Goal: Check status: Check status

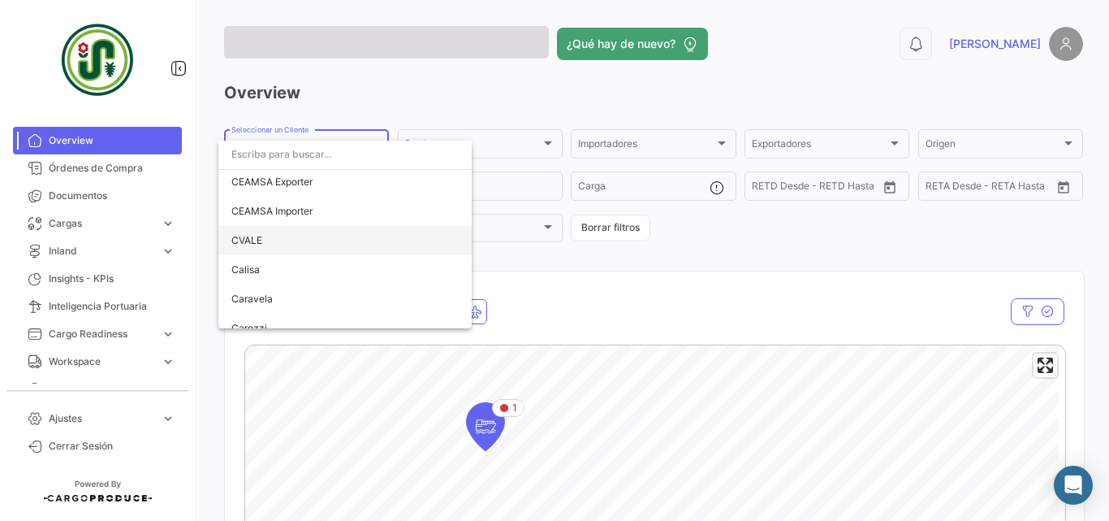
scroll to position [1082, 0]
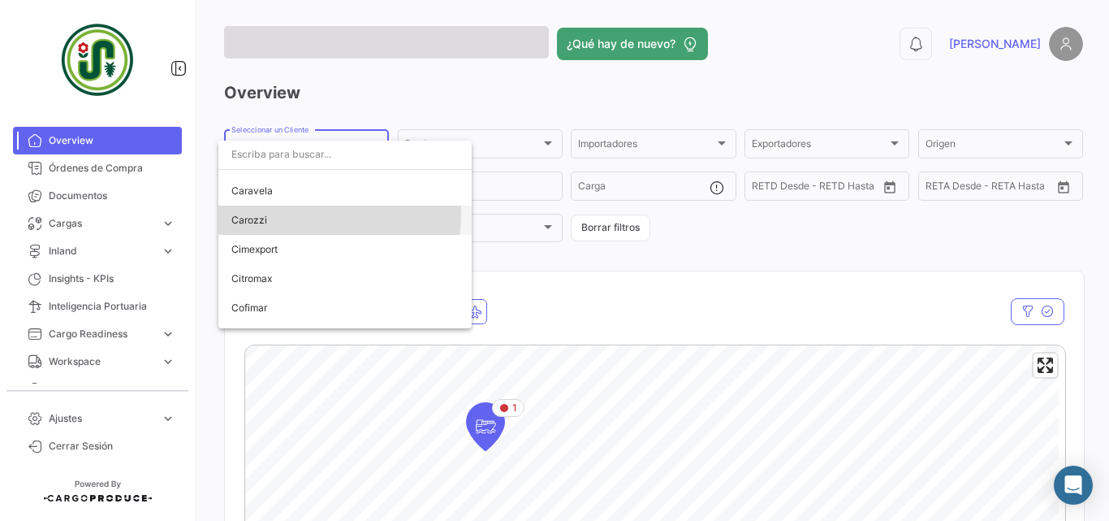
click at [279, 214] on span "Carozzi" at bounding box center [344, 219] width 227 height 29
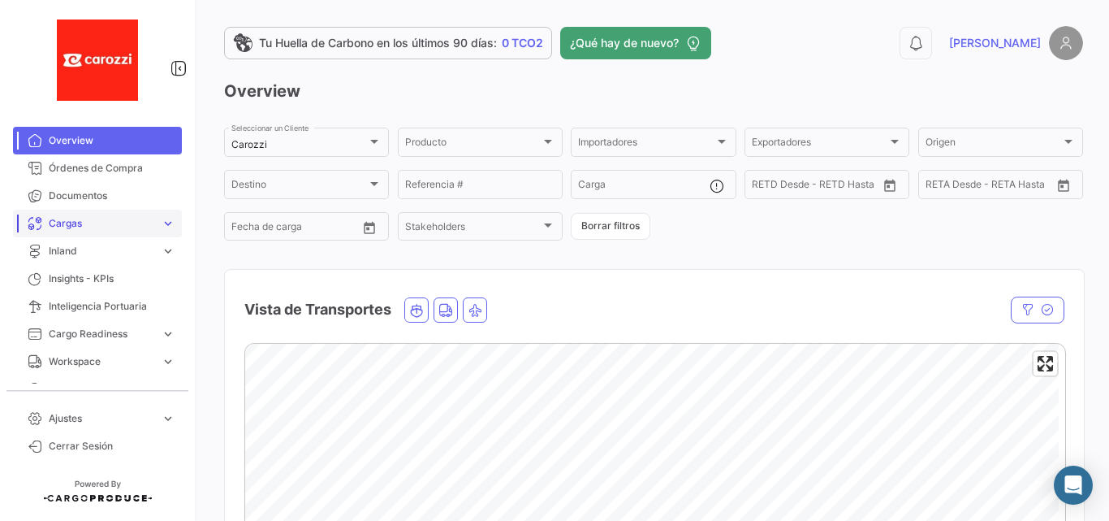
click at [102, 226] on span "Cargas" at bounding box center [102, 223] width 106 height 15
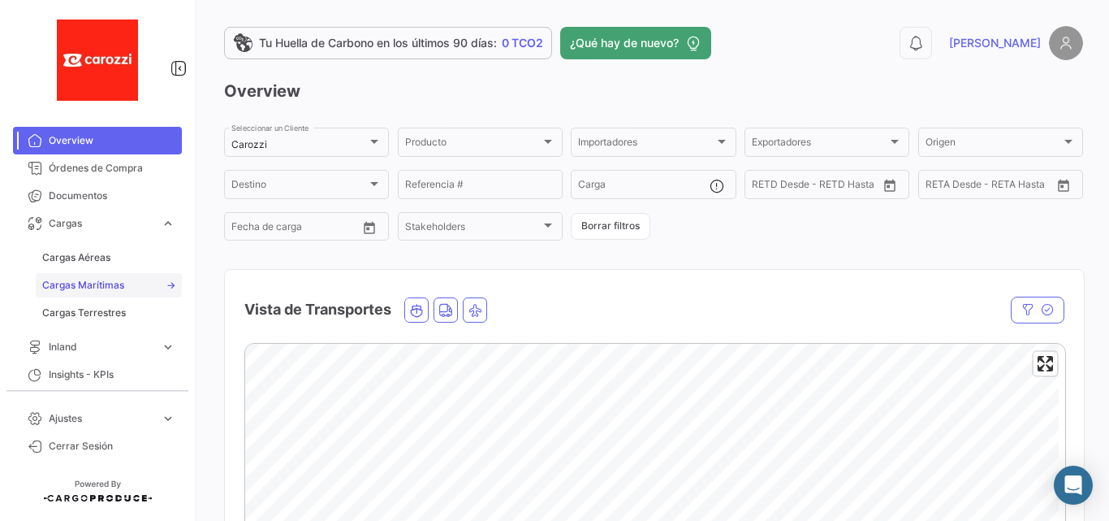
click at [95, 277] on link "Cargas Marítimas" at bounding box center [109, 285] width 146 height 24
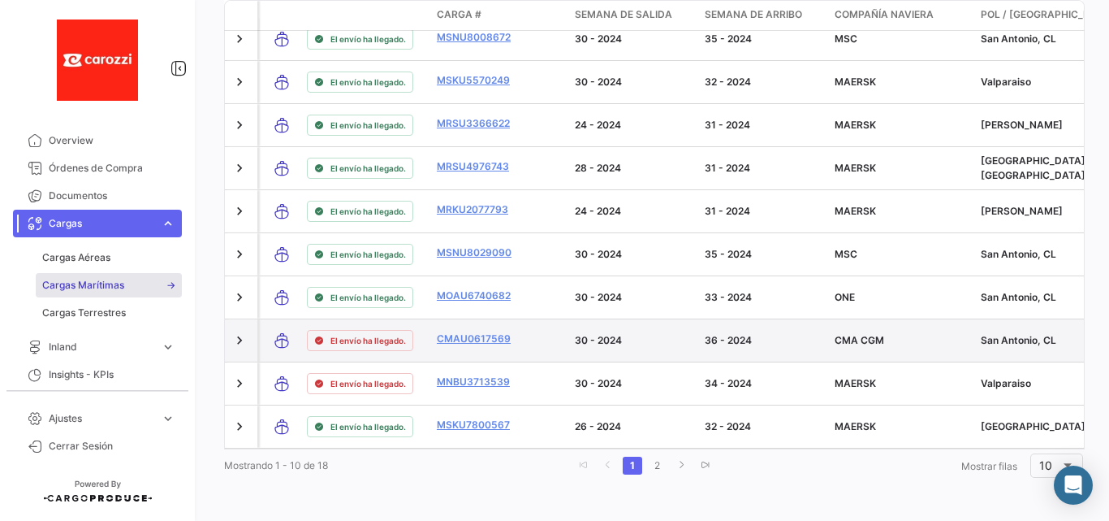
scroll to position [28, 0]
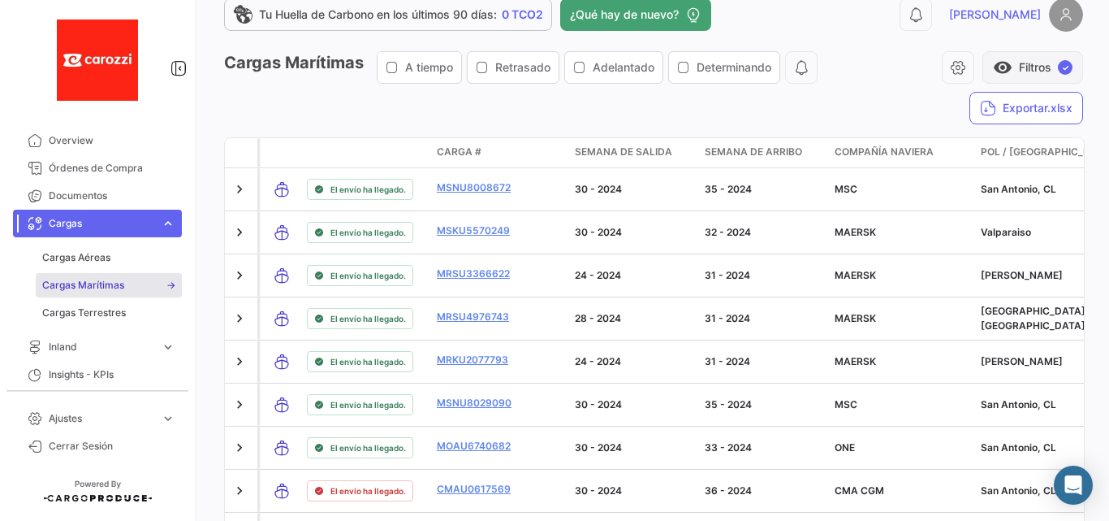
click at [1010, 69] on button "visibility Filtros ✓" at bounding box center [1033, 67] width 101 height 32
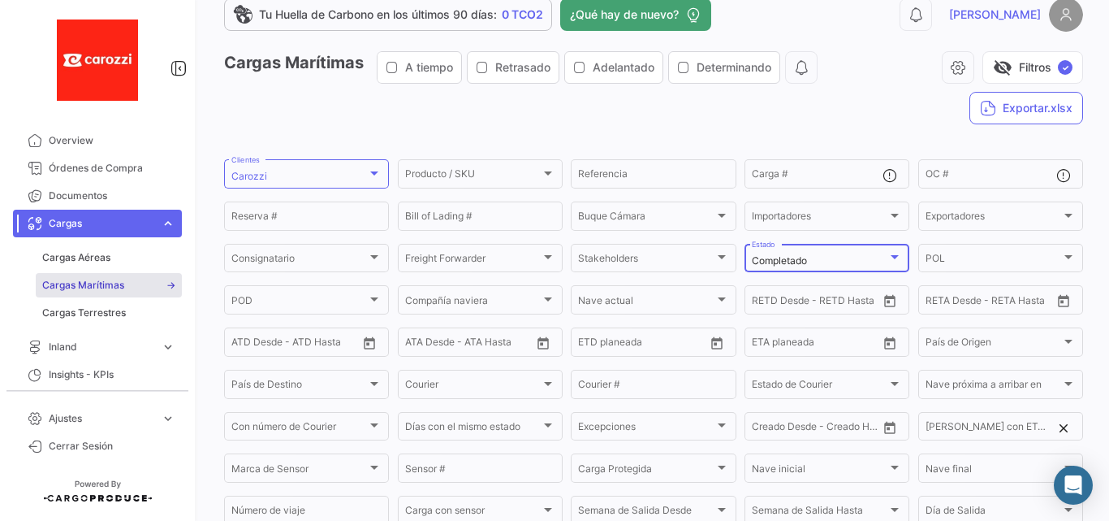
click at [823, 258] on div "Completado" at bounding box center [820, 260] width 136 height 11
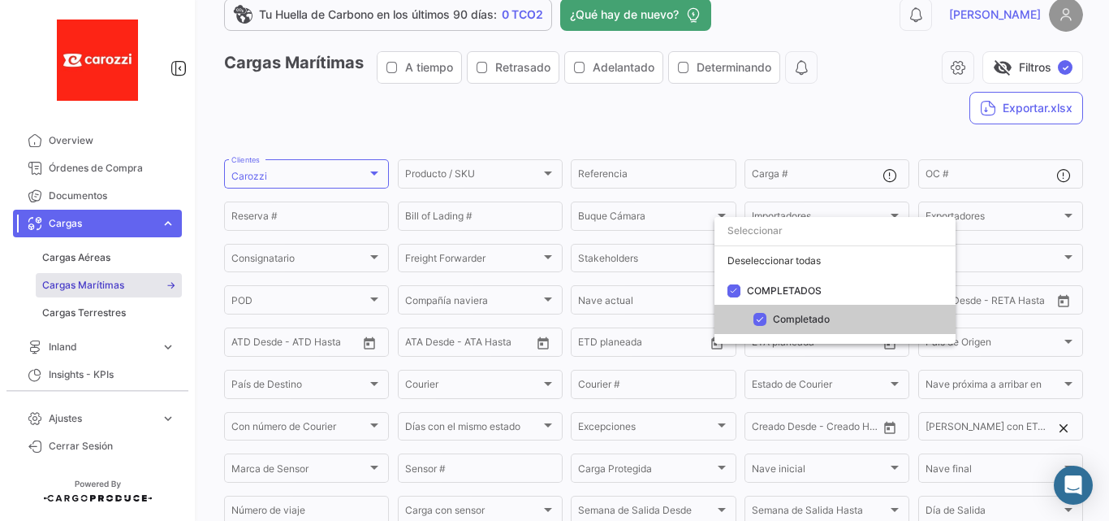
click at [864, 132] on div at bounding box center [554, 260] width 1109 height 521
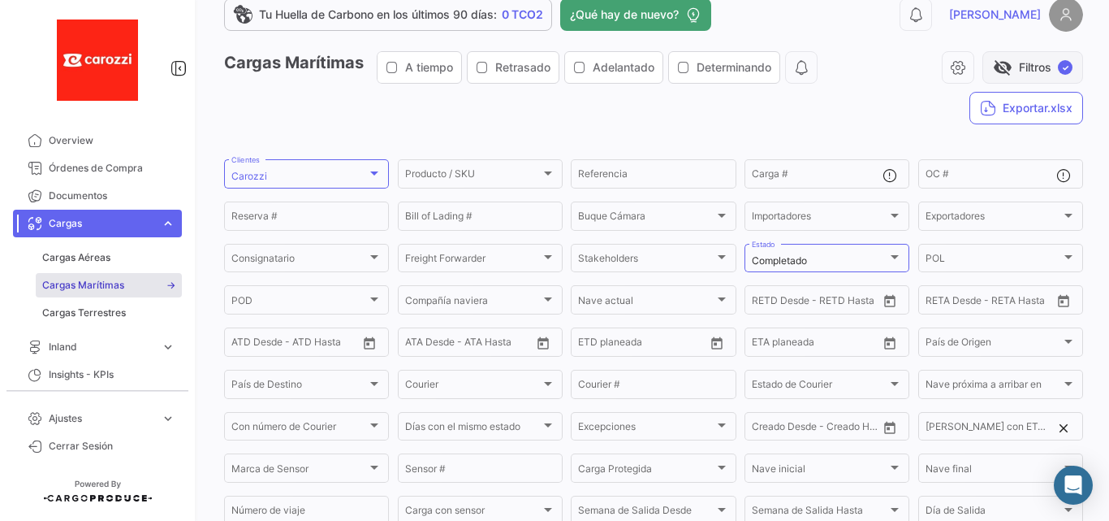
click at [1005, 74] on button "visibility_off Filtros ✓" at bounding box center [1033, 67] width 101 height 32
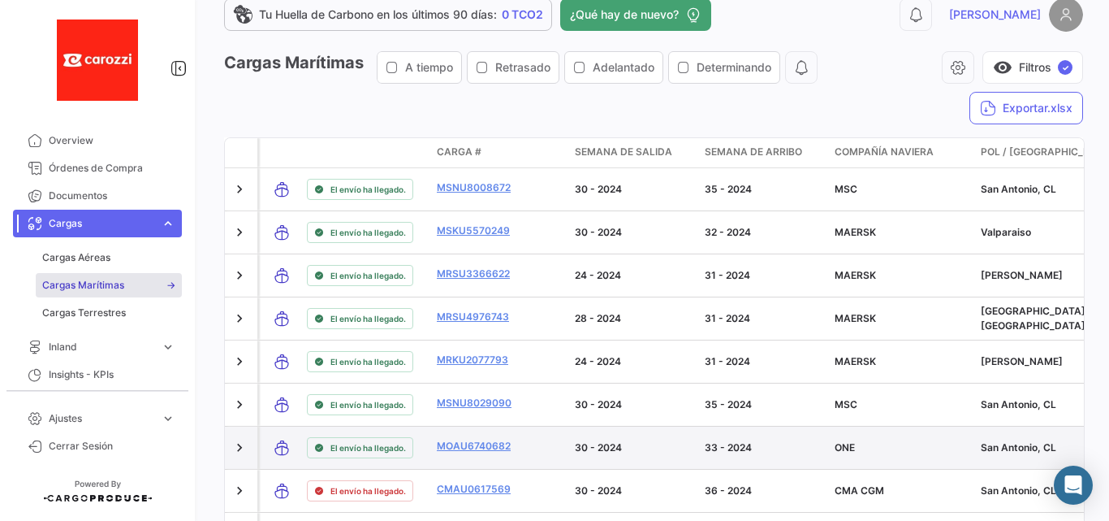
scroll to position [191, 0]
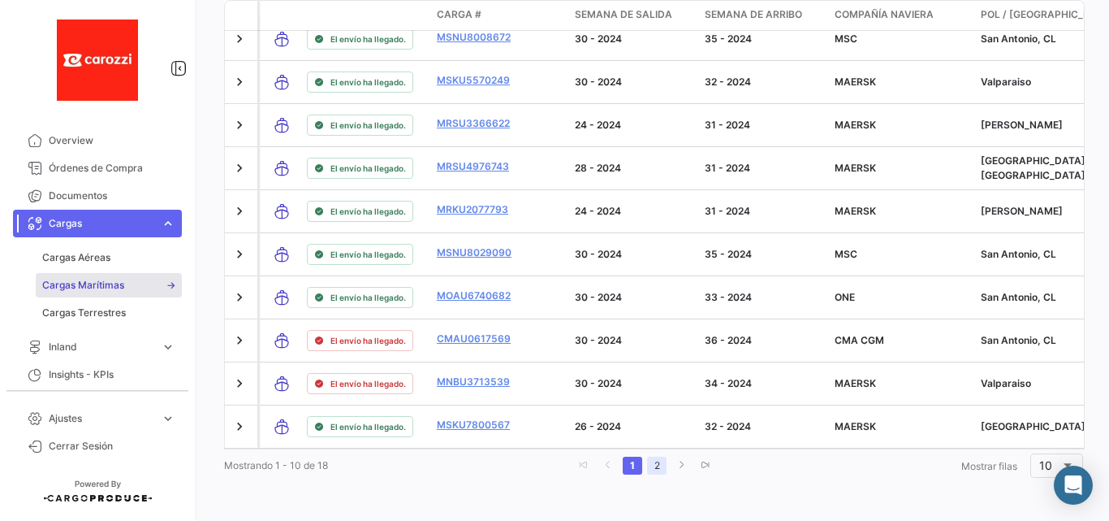
click at [655, 465] on link "2" at bounding box center [656, 465] width 19 height 18
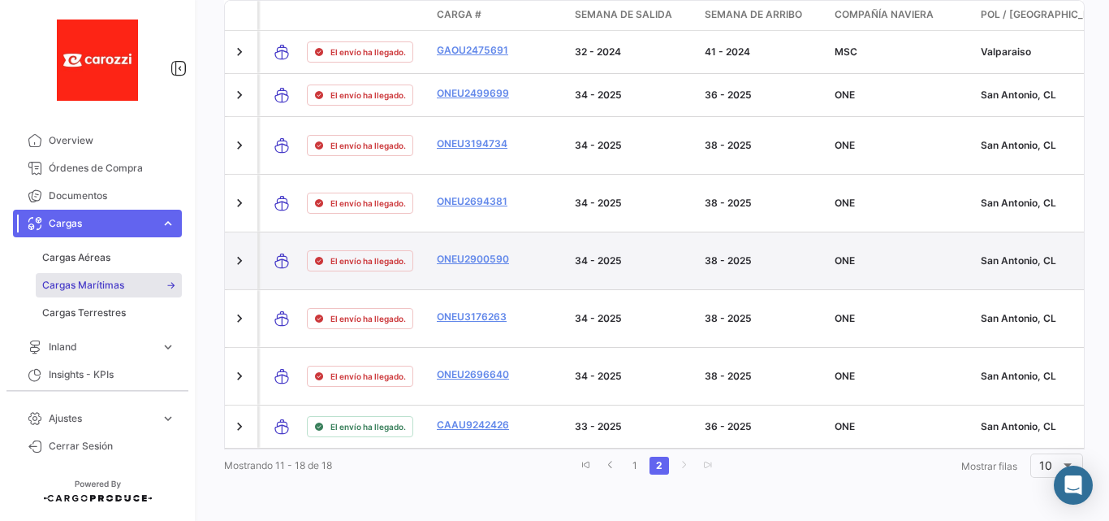
scroll to position [134, 0]
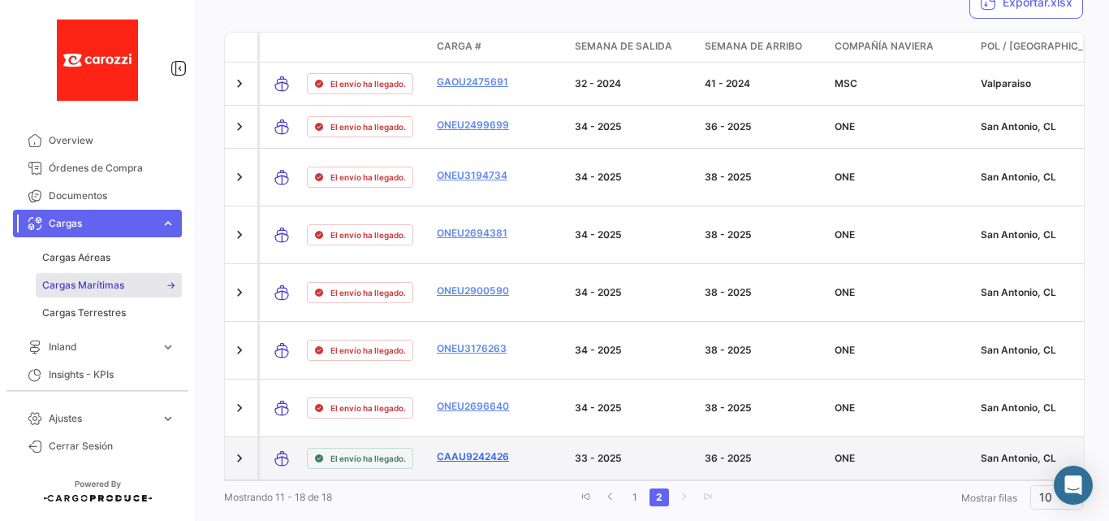
click at [463, 449] on link "CAAU9242426" at bounding box center [479, 456] width 84 height 15
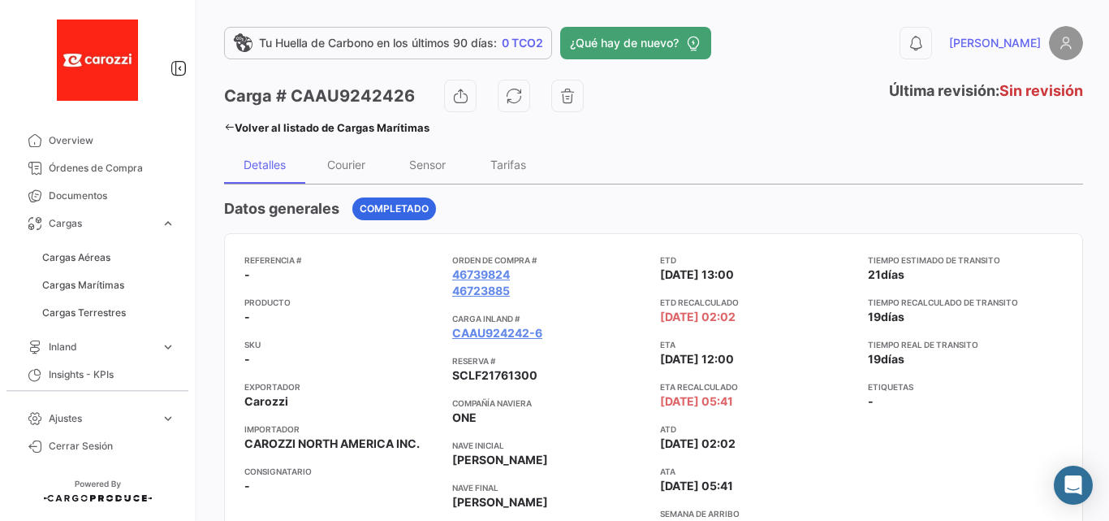
scroll to position [162, 0]
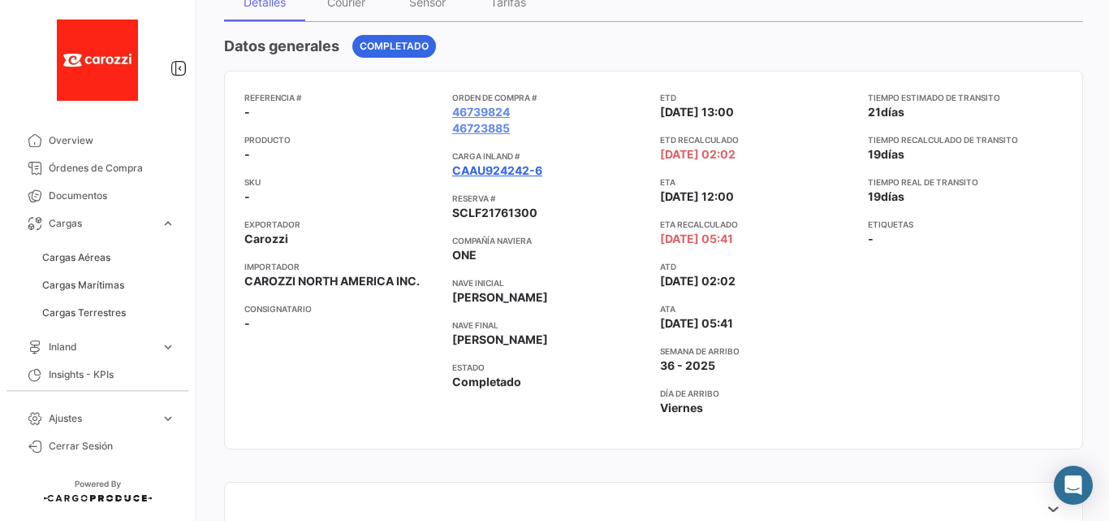
click at [492, 169] on link "CAAU924242-6" at bounding box center [497, 170] width 90 height 16
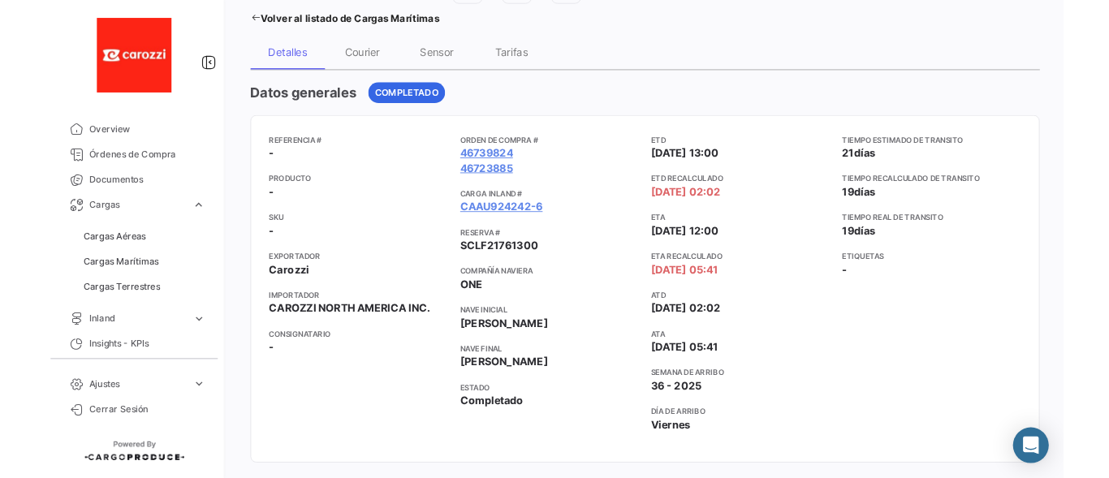
scroll to position [108, 0]
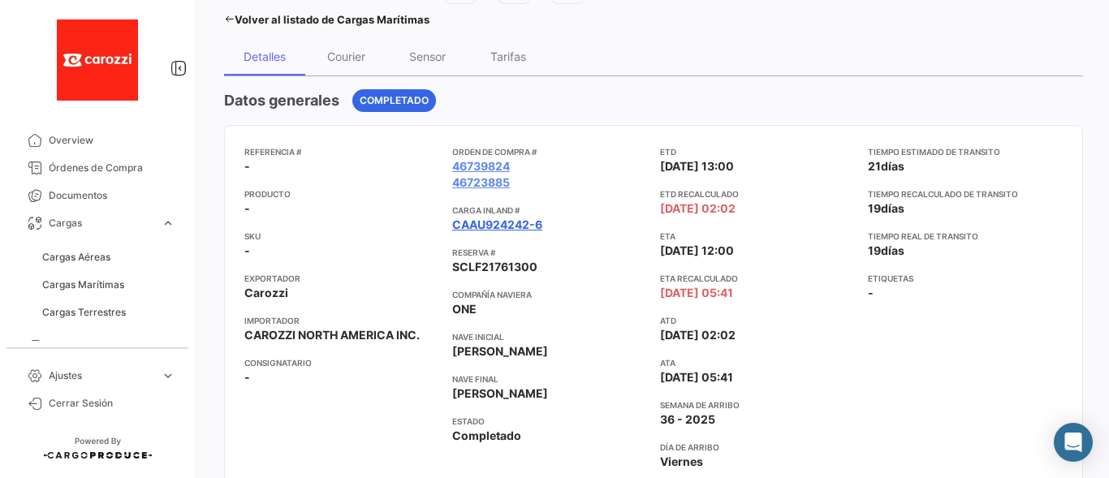
click at [484, 224] on link "CAAU924242-6" at bounding box center [497, 225] width 90 height 16
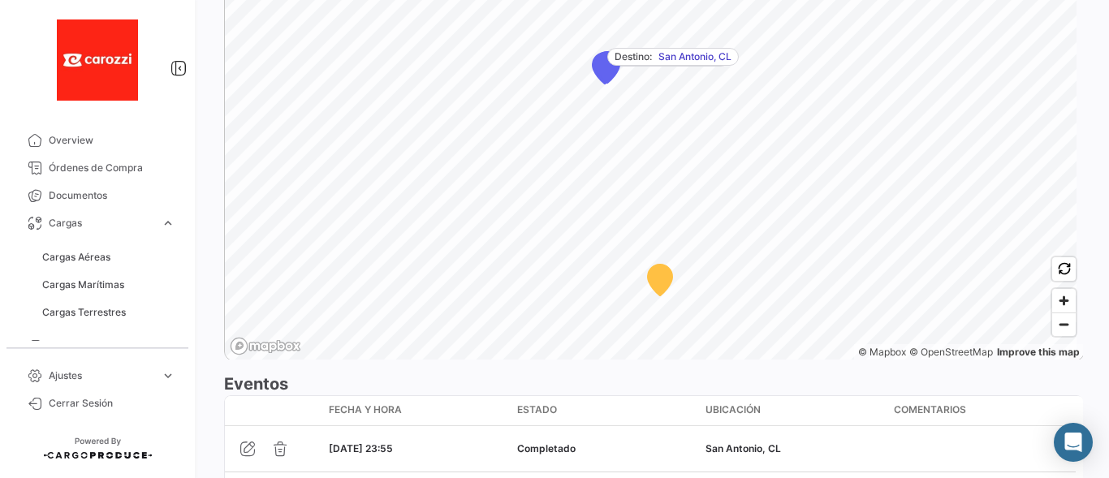
scroll to position [1082, 0]
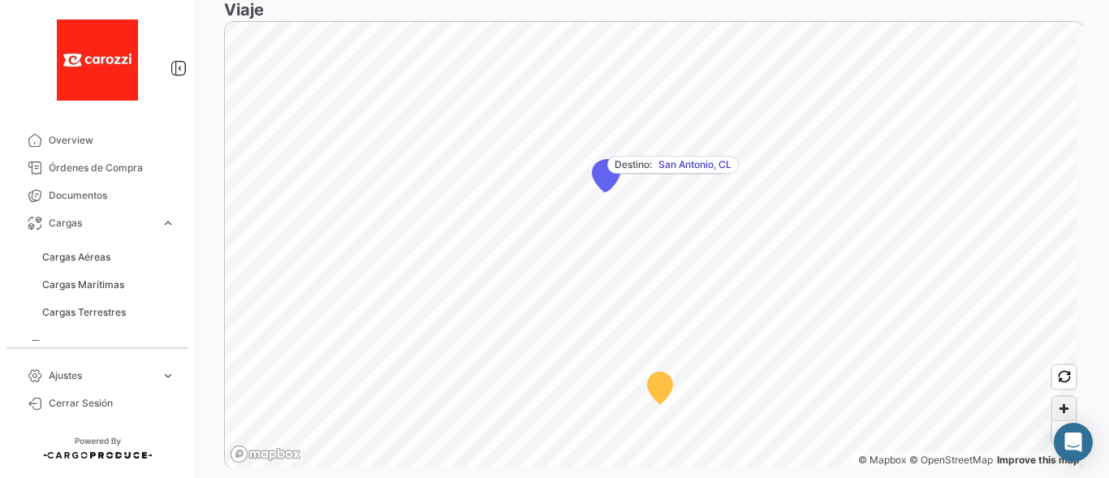
click at [1056, 402] on span "Zoom in" at bounding box center [1064, 409] width 24 height 24
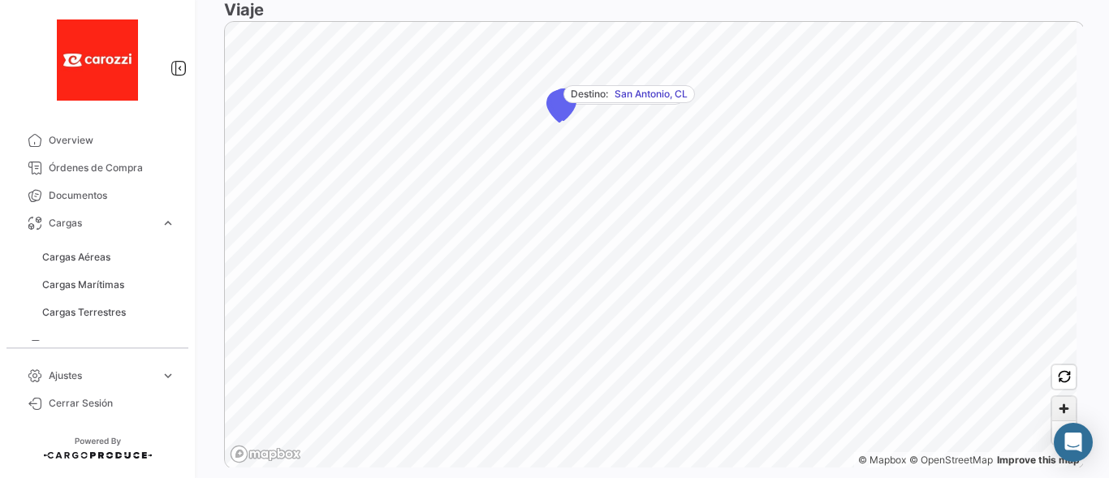
click at [1056, 402] on span "Zoom in" at bounding box center [1064, 409] width 24 height 24
click at [1055, 426] on body "Overview Órdenes de Compra Documentos Cargas expand_more Cargas Aéreas Cargas M…" at bounding box center [554, 239] width 1109 height 478
click at [1052, 426] on span "Zoom out" at bounding box center [1064, 432] width 24 height 23
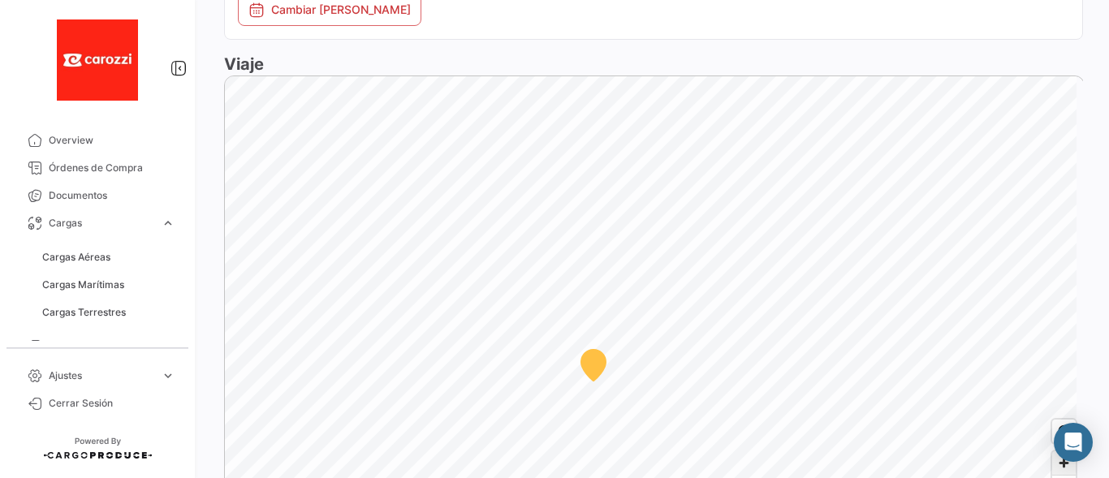
scroll to position [1137, 0]
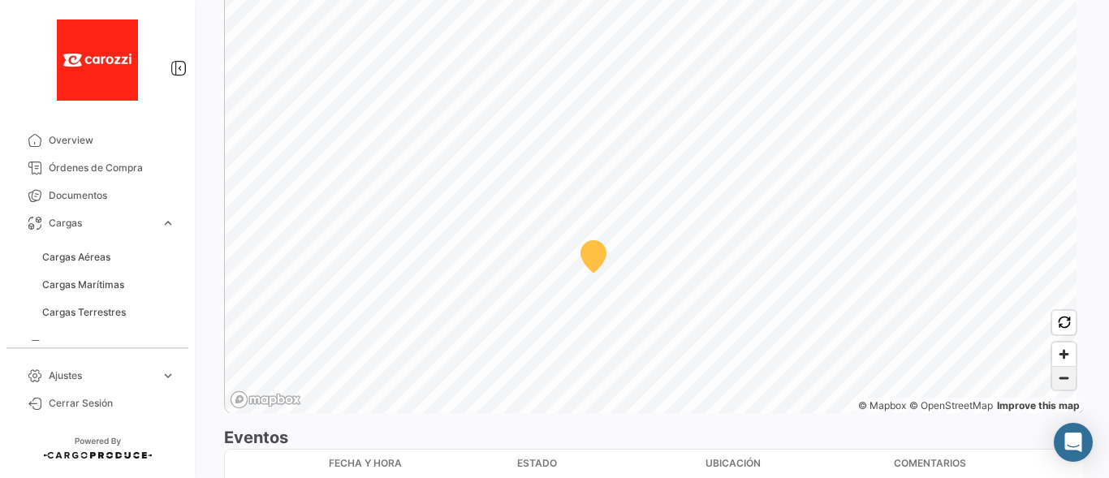
click at [1052, 382] on span "Zoom out" at bounding box center [1064, 378] width 24 height 23
click at [1052, 378] on span "Zoom out" at bounding box center [1064, 378] width 24 height 23
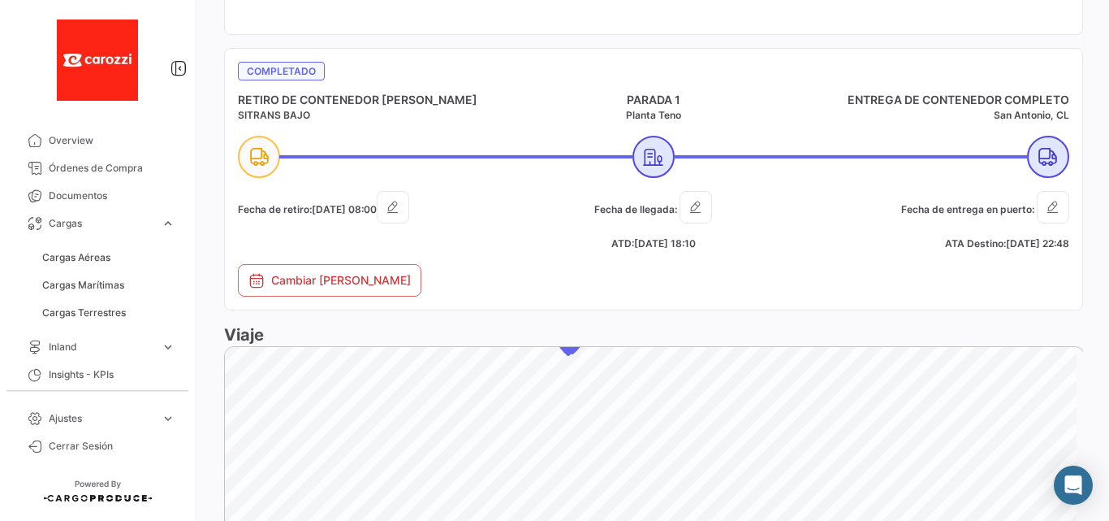
scroll to position [758, 0]
